Goal: Information Seeking & Learning: Learn about a topic

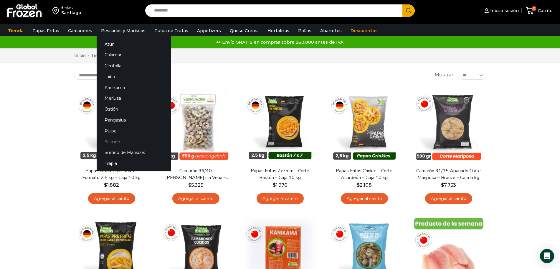
click at [112, 138] on link "Salmón" at bounding box center [134, 141] width 74 height 11
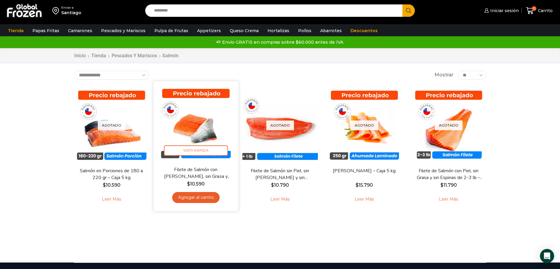
click at [200, 119] on img at bounding box center [196, 123] width 76 height 76
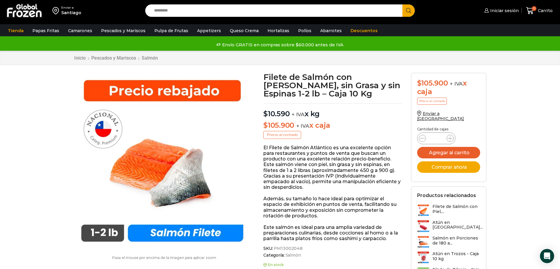
click at [173, 11] on input "Search input" at bounding box center [275, 10] width 249 height 12
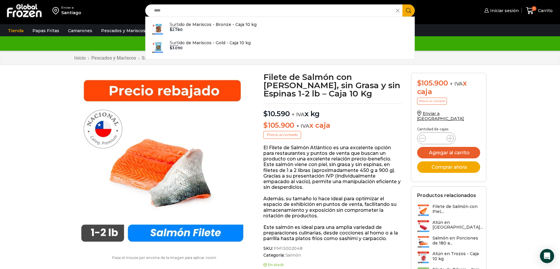
type input "****"
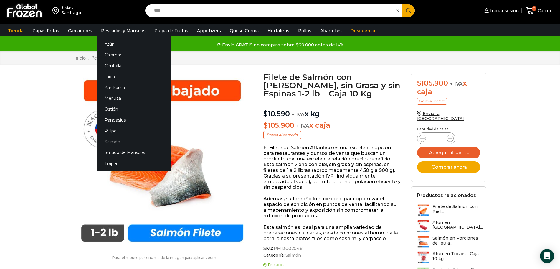
click at [115, 141] on link "Salmón" at bounding box center [134, 141] width 74 height 11
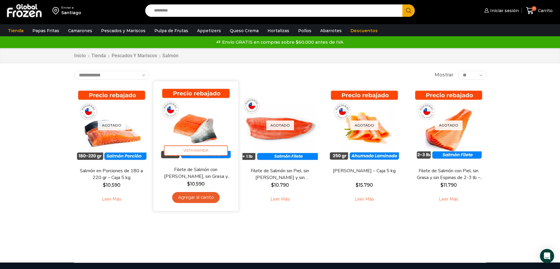
click at [214, 110] on img at bounding box center [196, 123] width 76 height 76
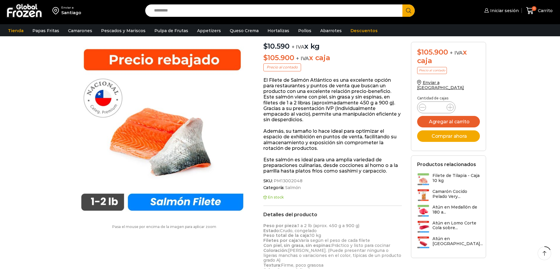
scroll to position [110, 0]
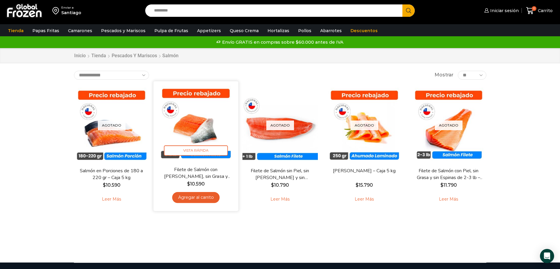
click at [186, 128] on img at bounding box center [196, 123] width 76 height 76
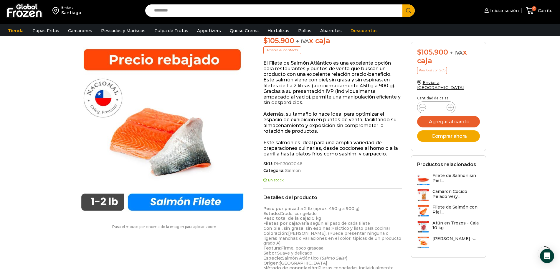
scroll to position [74, 0]
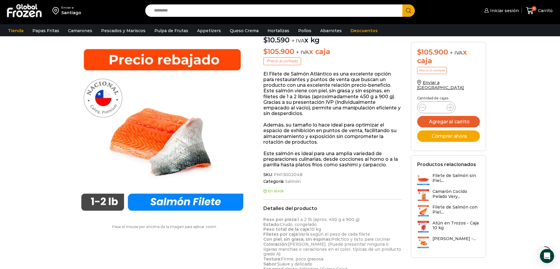
click at [221, 11] on input "Search input" at bounding box center [275, 10] width 249 height 12
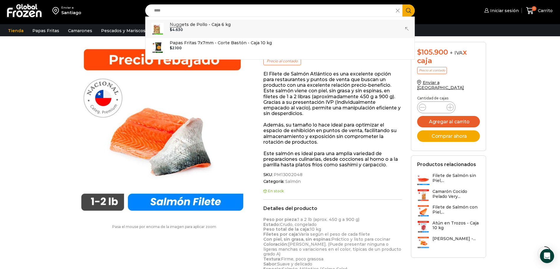
click at [213, 31] on div "$ 4.630" at bounding box center [200, 30] width 61 height 4
type input "**********"
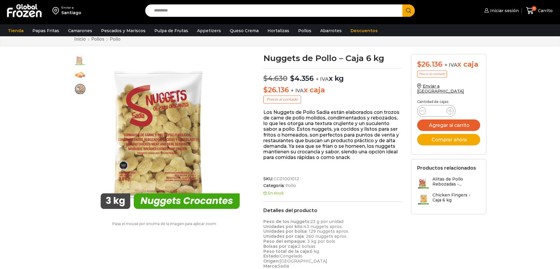
scroll to position [37, 0]
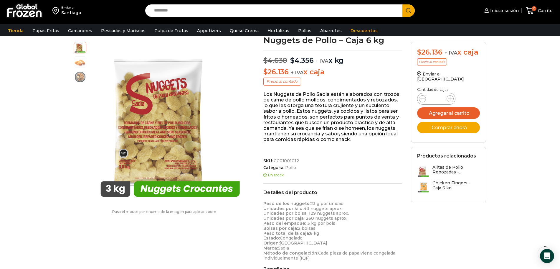
click at [179, 12] on input "Search input" at bounding box center [275, 10] width 249 height 12
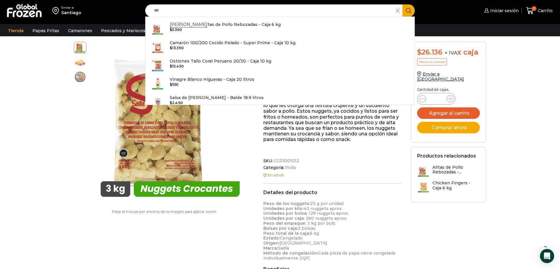
type input "***"
click at [339, 151] on p at bounding box center [332, 151] width 139 height 6
